Goal: Task Accomplishment & Management: Complete application form

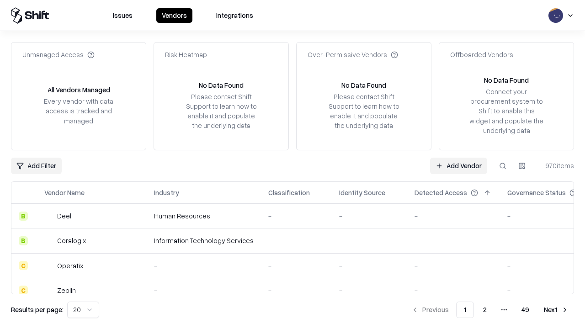
click at [459, 166] on link "Add Vendor" at bounding box center [458, 166] width 57 height 16
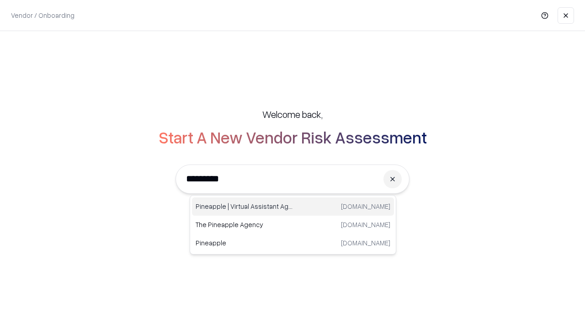
click at [293, 207] on div "Pineapple | Virtual Assistant Agency [DOMAIN_NAME]" at bounding box center [293, 207] width 202 height 18
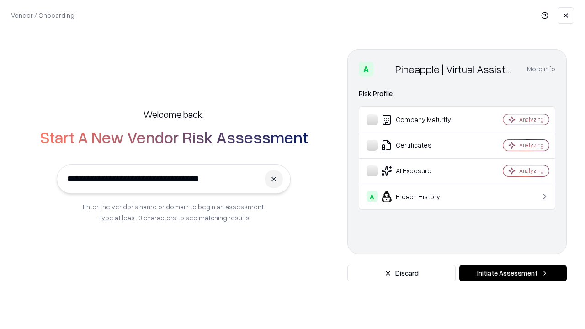
type input "**********"
click at [513, 273] on button "Initiate Assessment" at bounding box center [513, 273] width 107 height 16
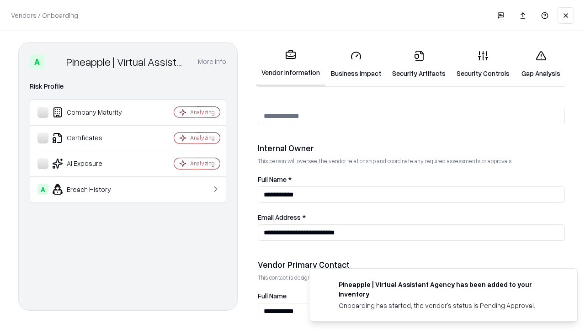
scroll to position [474, 0]
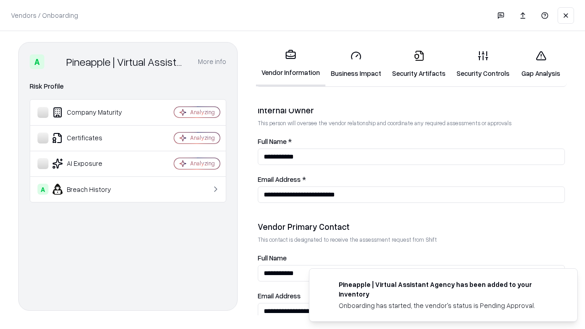
click at [419, 64] on link "Security Artifacts" at bounding box center [419, 64] width 64 height 43
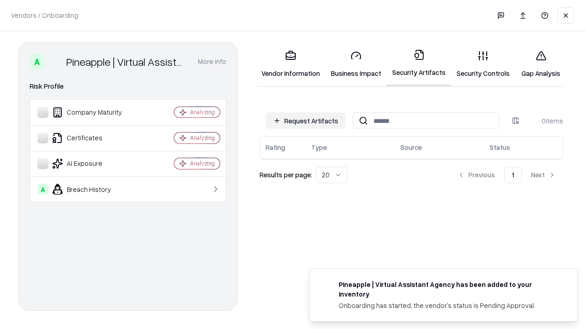
click at [306, 121] on button "Request Artifacts" at bounding box center [306, 120] width 80 height 16
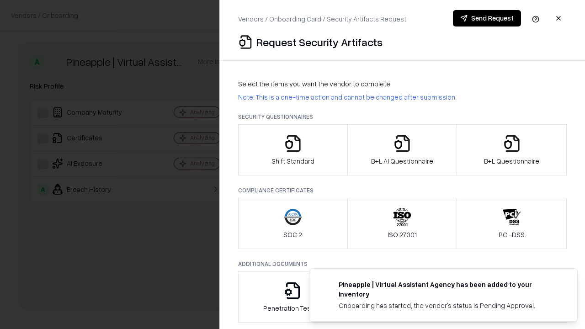
click at [512, 150] on icon "button" at bounding box center [512, 143] width 18 height 18
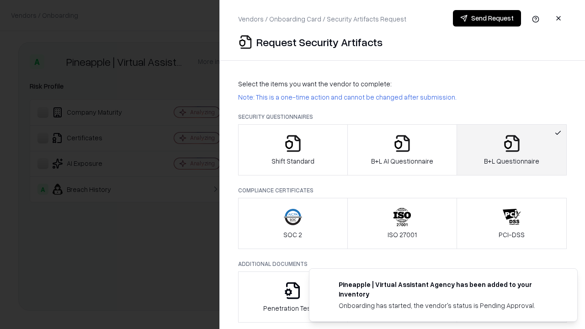
click at [402, 150] on icon "button" at bounding box center [402, 143] width 18 height 18
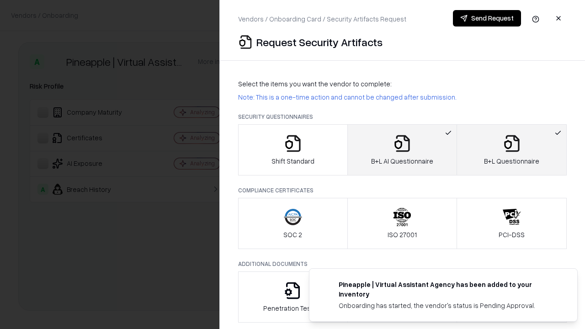
click at [487, 18] on button "Send Request" at bounding box center [487, 18] width 68 height 16
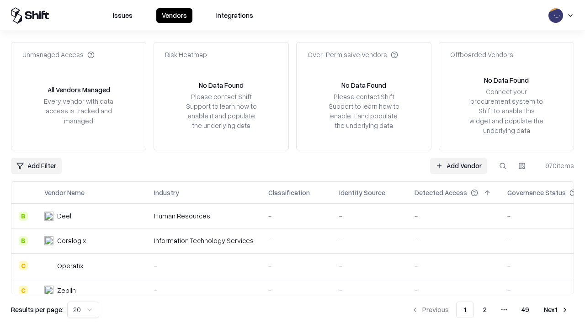
click at [459, 166] on link "Add Vendor" at bounding box center [458, 166] width 57 height 16
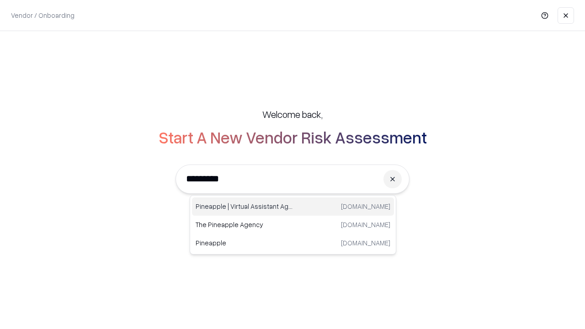
click at [293, 207] on div "Pineapple | Virtual Assistant Agency [DOMAIN_NAME]" at bounding box center [293, 207] width 202 height 18
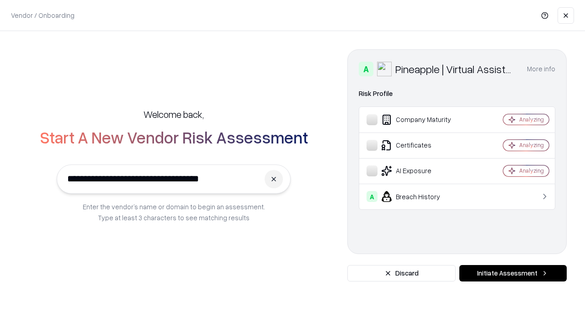
type input "**********"
click at [513, 273] on button "Initiate Assessment" at bounding box center [513, 273] width 107 height 16
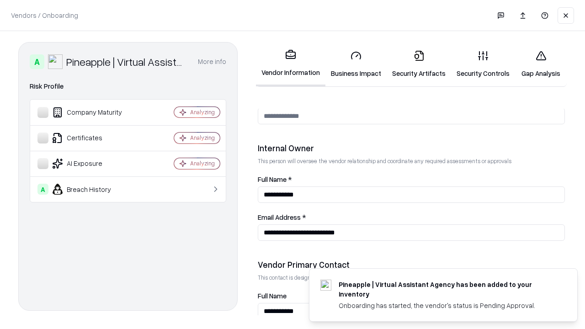
scroll to position [474, 0]
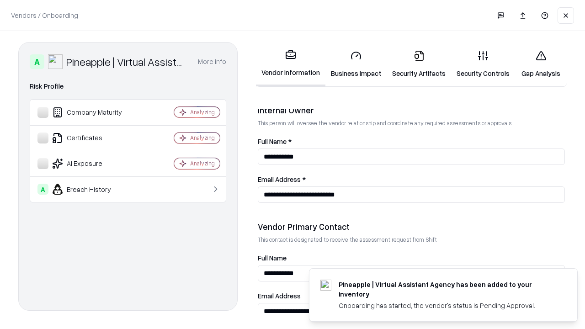
click at [541, 64] on link "Gap Analysis" at bounding box center [541, 64] width 52 height 43
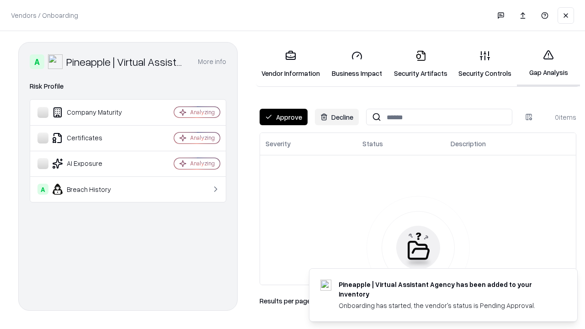
click at [283, 117] on button "Approve" at bounding box center [284, 117] width 48 height 16
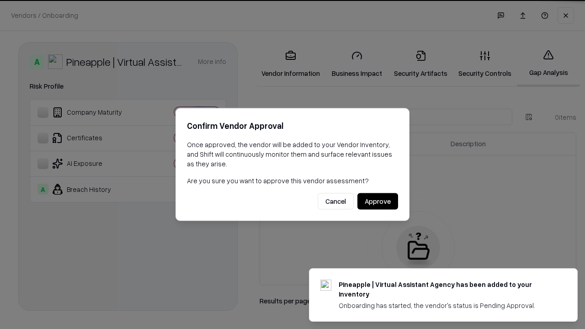
click at [378, 201] on button "Approve" at bounding box center [378, 201] width 41 height 16
